Goal: Communication & Community: Participate in discussion

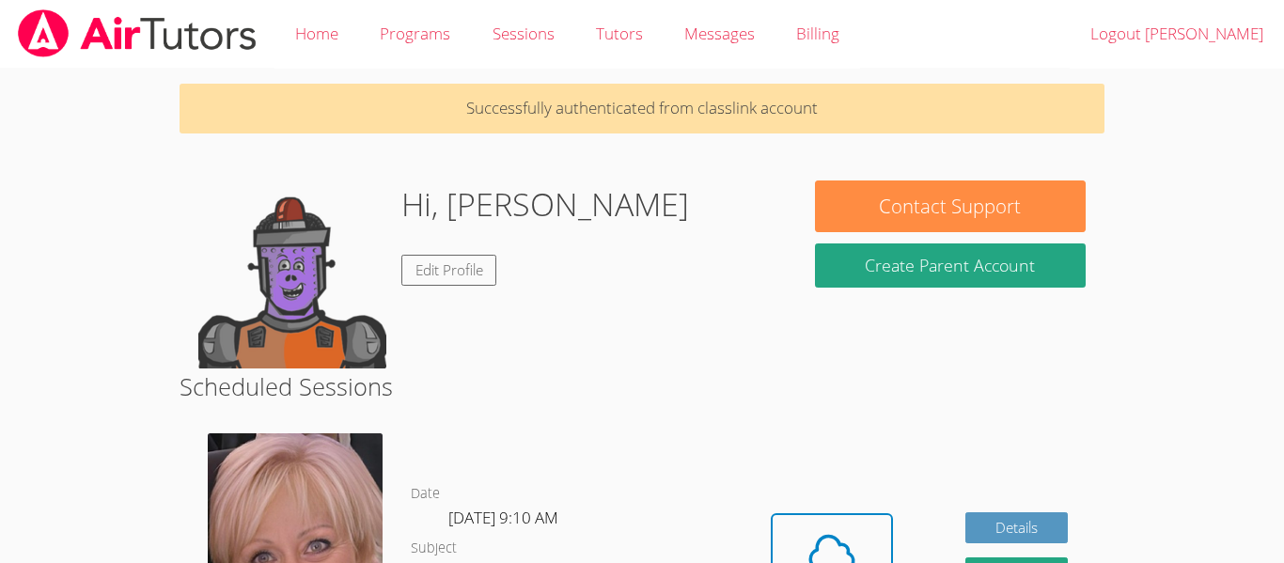
click at [792, 514] on button "Cloud Room" at bounding box center [832, 565] width 122 height 105
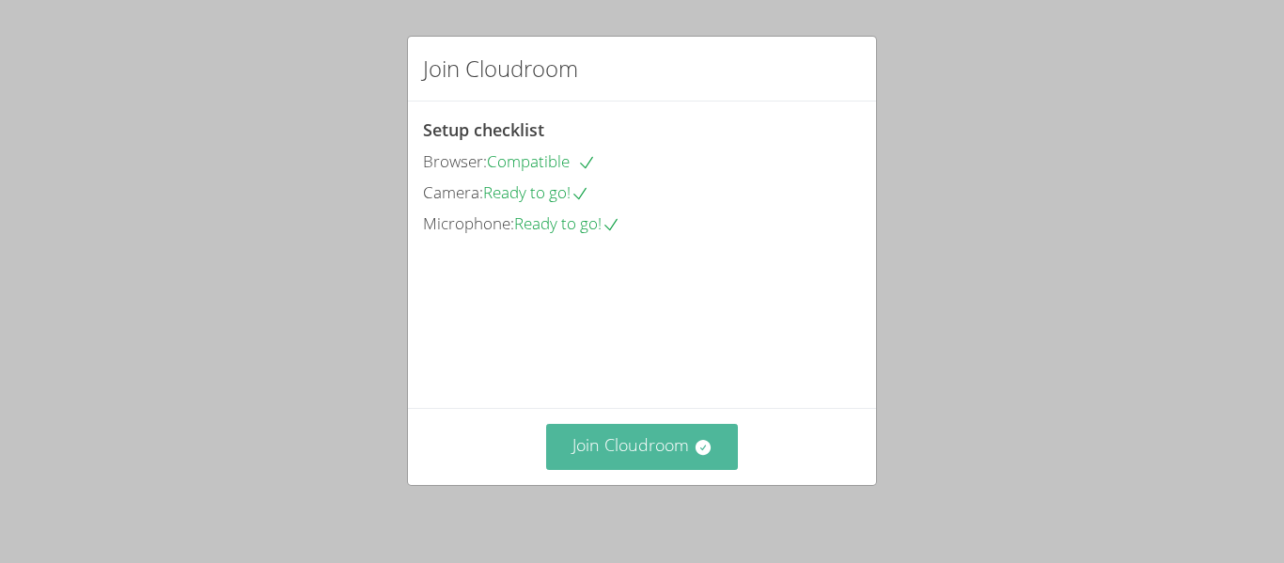
click at [682, 447] on button "Join Cloudroom" at bounding box center [642, 447] width 193 height 46
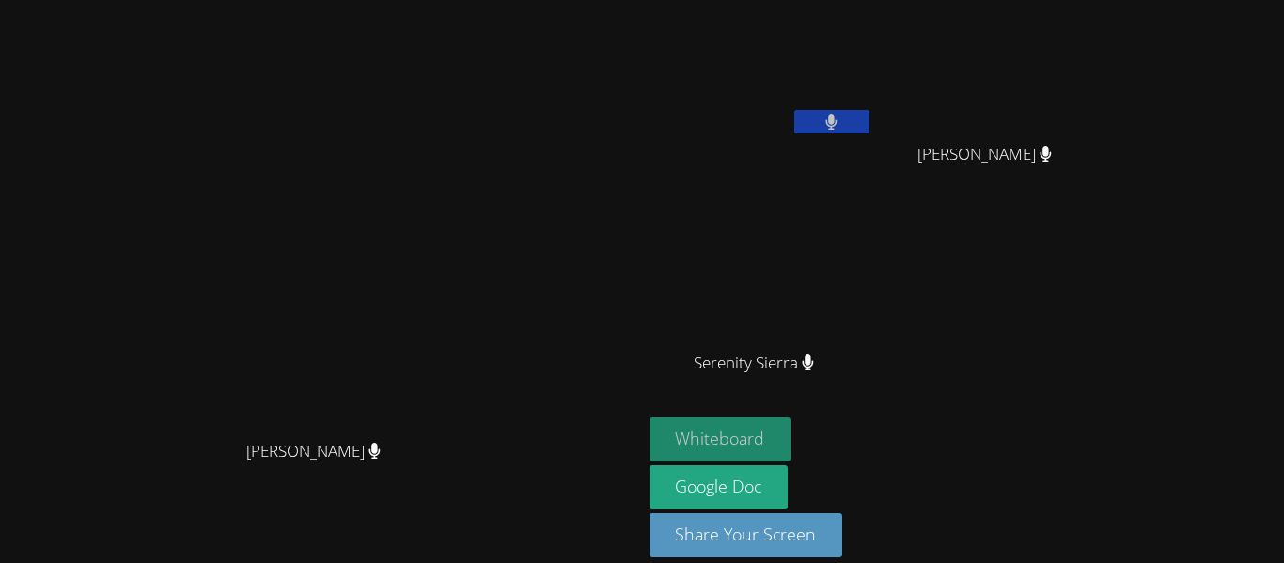
click at [792, 432] on button "Whiteboard" at bounding box center [721, 439] width 142 height 44
click at [462, 89] on video at bounding box center [321, 254] width 282 height 353
click at [1105, 274] on div "Liam Figueroa Leonor Hilario Leonor Hilario Serenity Sierra Serenity Sierra" at bounding box center [877, 213] width 455 height 410
